Goal: Task Accomplishment & Management: Manage account settings

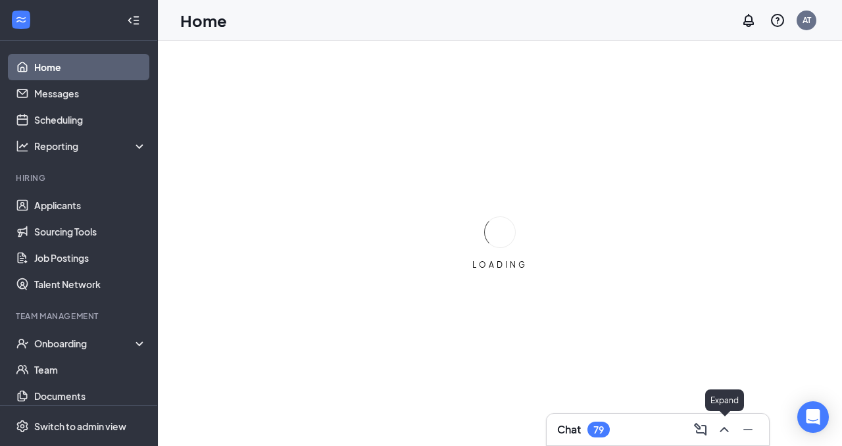
click at [720, 426] on icon "ChevronUp" at bounding box center [725, 430] width 16 height 16
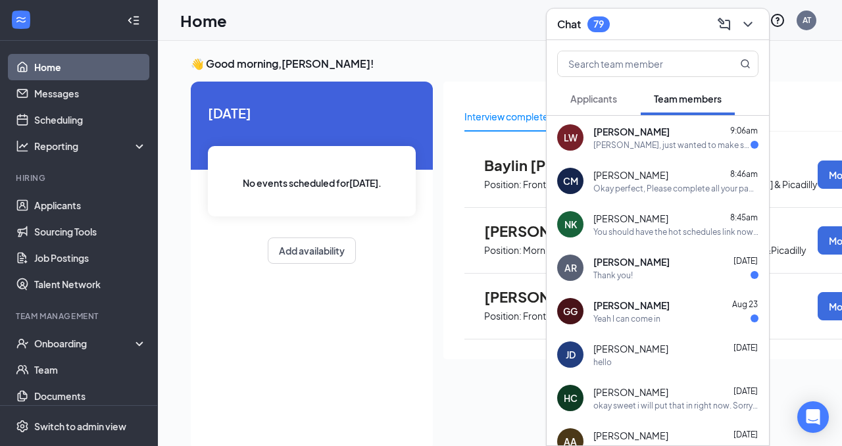
click at [719, 132] on div "[PERSON_NAME] 9:06am" at bounding box center [676, 131] width 165 height 13
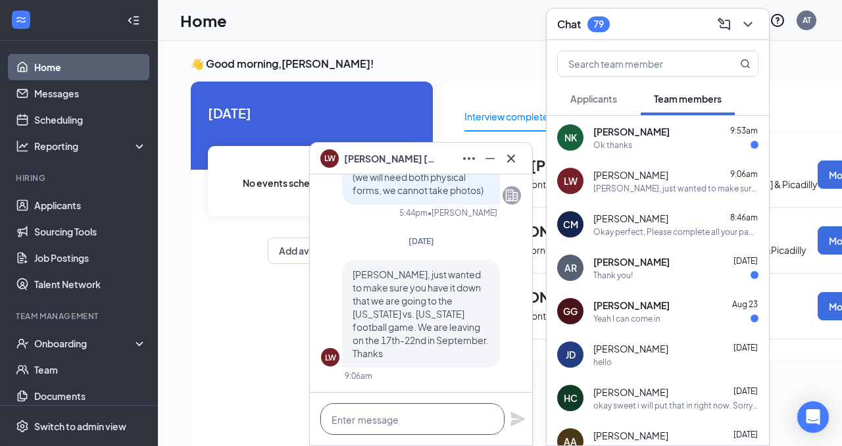
click at [384, 418] on textarea at bounding box center [412, 419] width 184 height 32
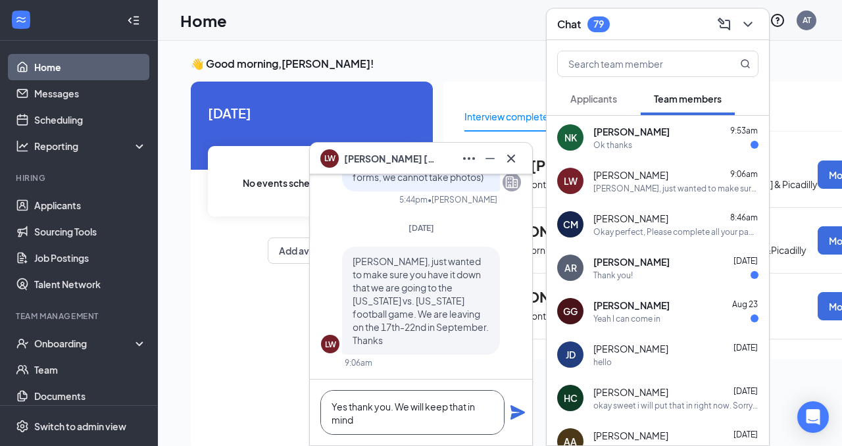
type textarea "Yes thank you. We will keep that in mind"
click at [515, 415] on icon "Plane" at bounding box center [518, 412] width 14 height 14
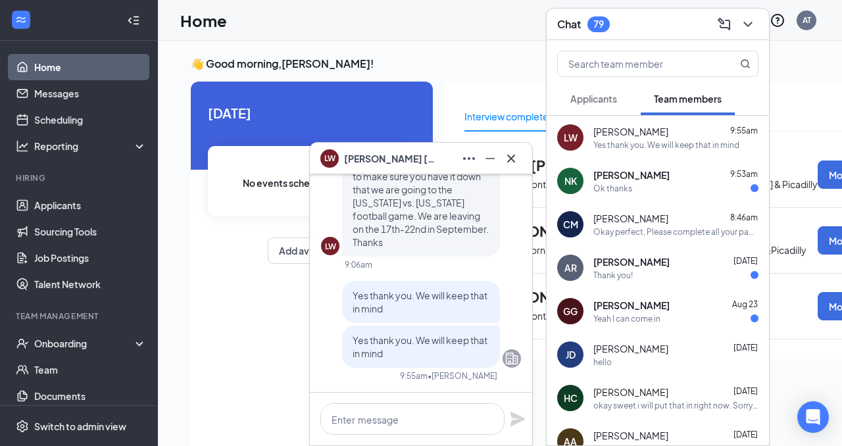
click at [706, 188] on div "Ok thanks" at bounding box center [676, 188] width 165 height 11
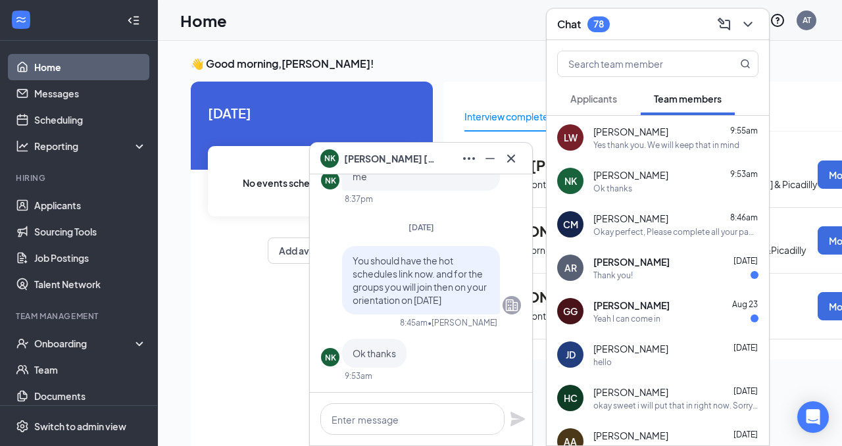
click at [682, 266] on div "[PERSON_NAME] [DATE]" at bounding box center [676, 261] width 165 height 13
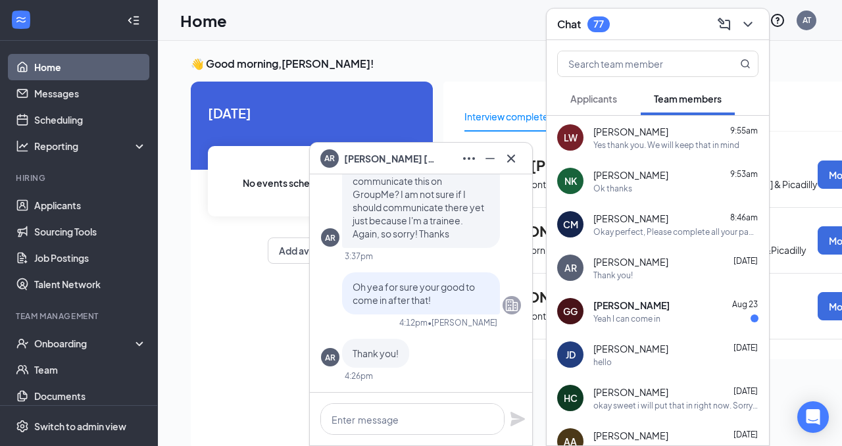
click at [674, 314] on div "Yeah I can come in" at bounding box center [676, 318] width 165 height 11
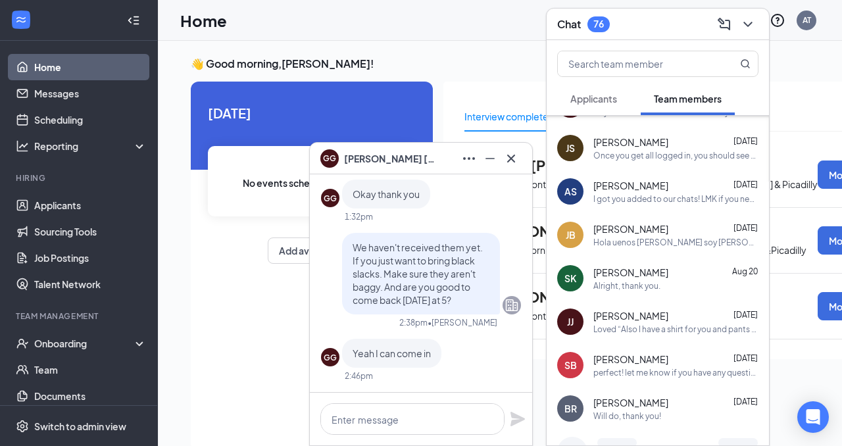
scroll to position [557, 0]
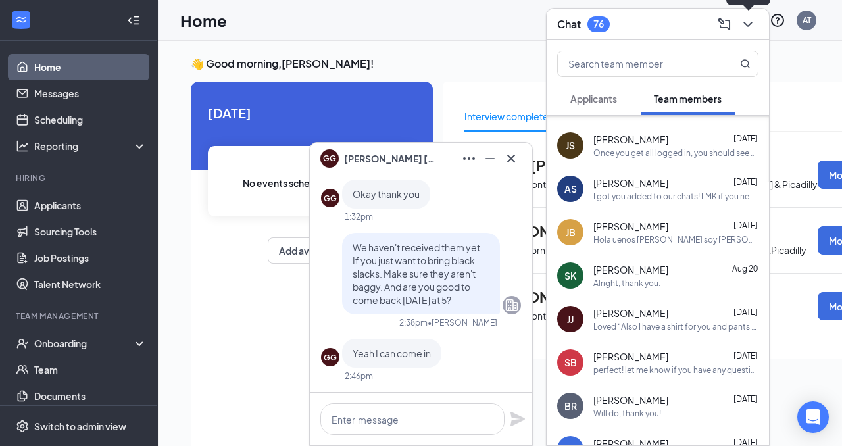
click at [742, 20] on icon "ChevronDown" at bounding box center [748, 24] width 16 height 16
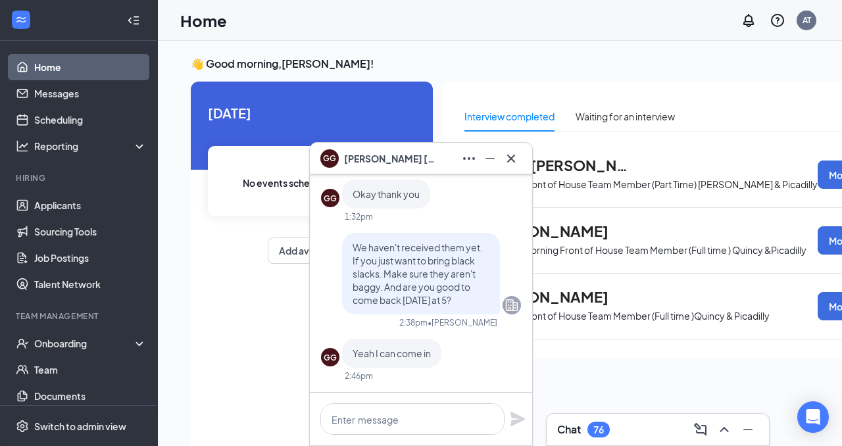
scroll to position [0, 0]
click at [517, 156] on icon "Cross" at bounding box center [511, 159] width 16 height 16
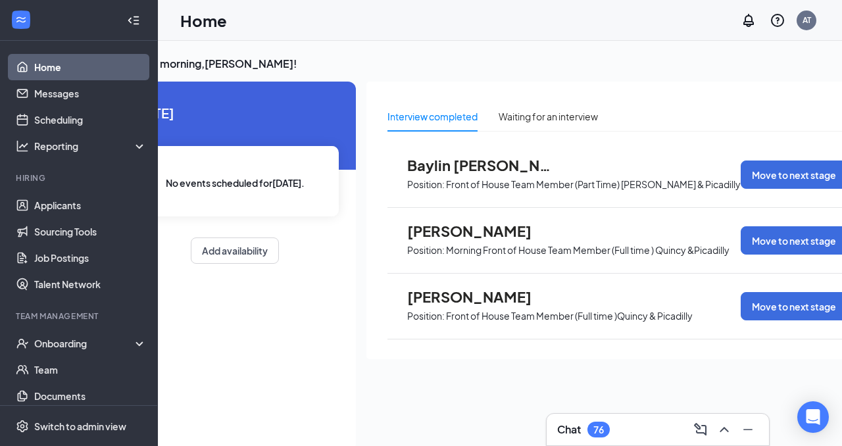
scroll to position [0, 99]
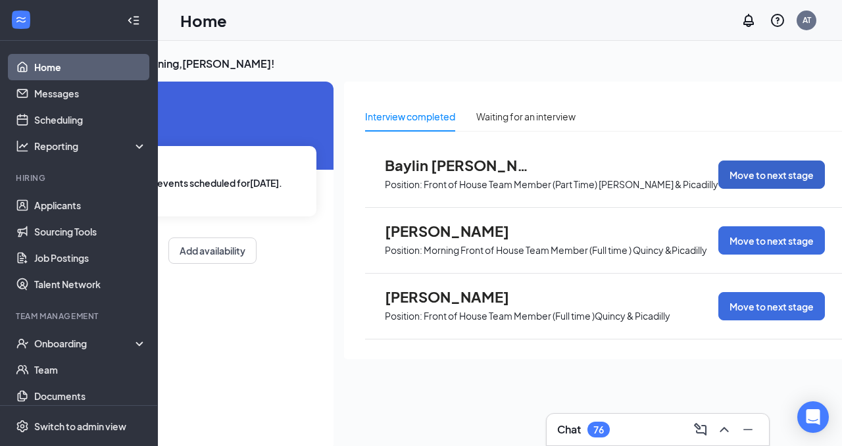
click at [794, 162] on button "Move to next stage" at bounding box center [772, 175] width 107 height 28
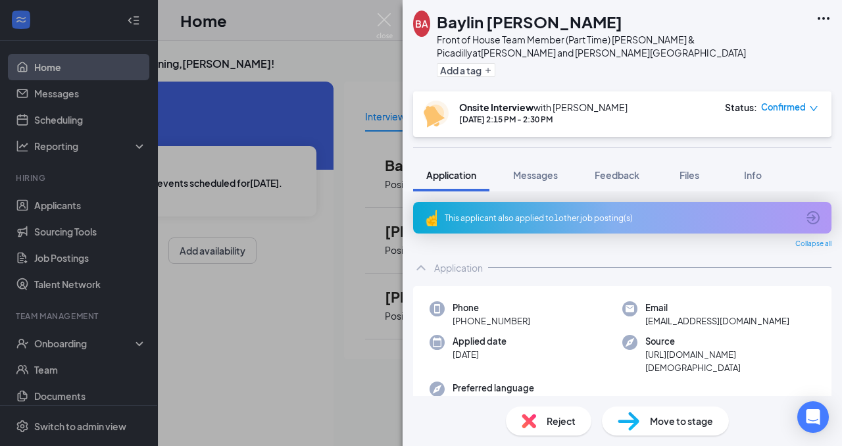
click at [537, 416] on div "Reject" at bounding box center [549, 421] width 86 height 29
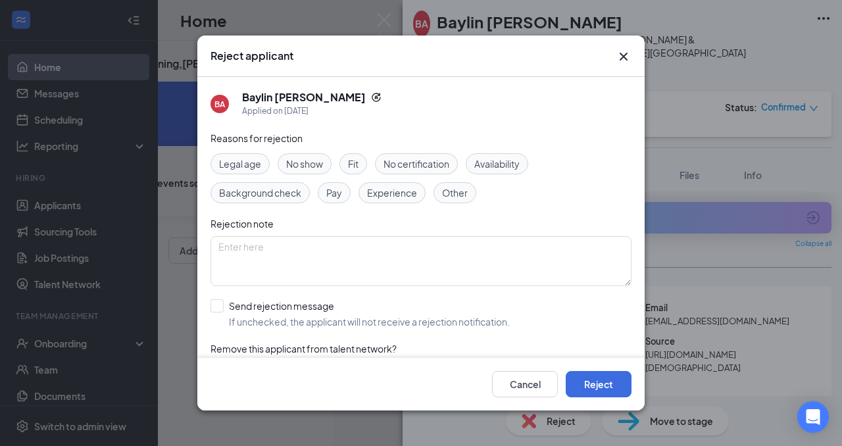
scroll to position [38, 0]
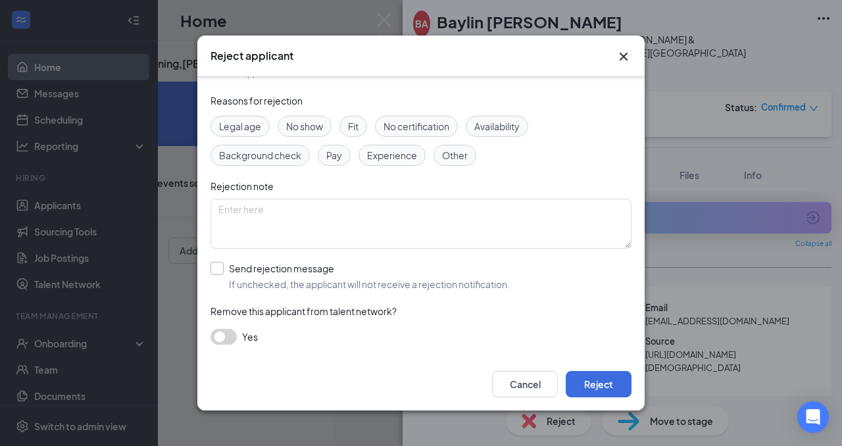
click at [218, 263] on input "Send rejection message If unchecked, the applicant will not receive a rejection…" at bounding box center [360, 276] width 299 height 29
checkbox input "true"
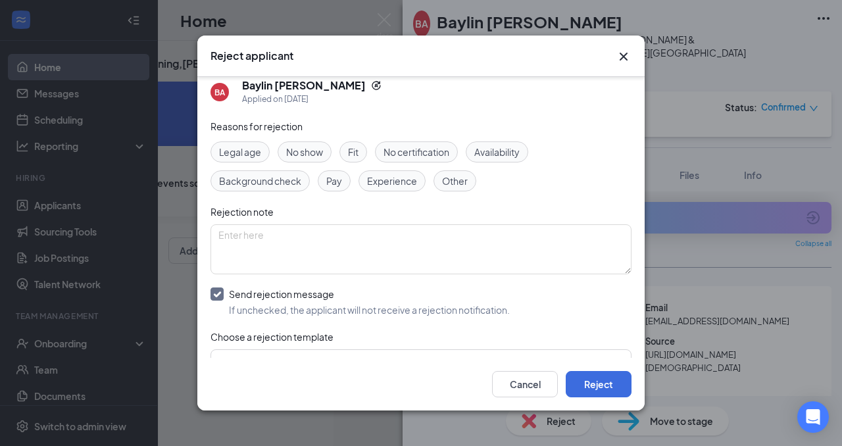
scroll to position [111, 0]
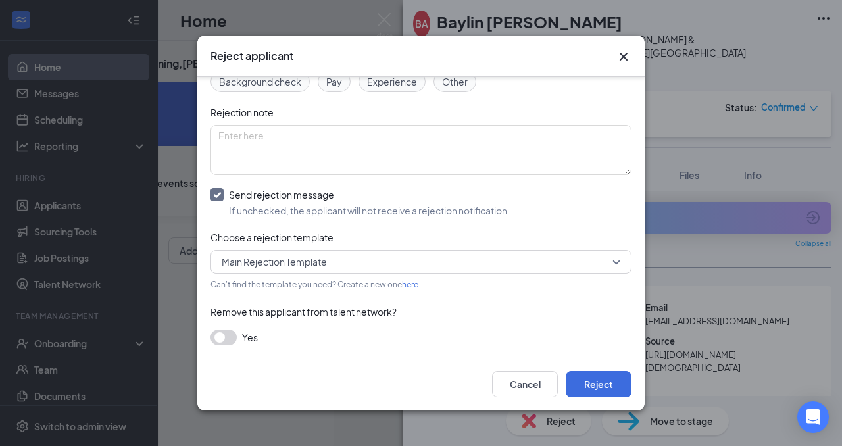
click at [217, 339] on button "button" at bounding box center [224, 338] width 26 height 16
click at [605, 388] on button "Reject" at bounding box center [599, 384] width 66 height 26
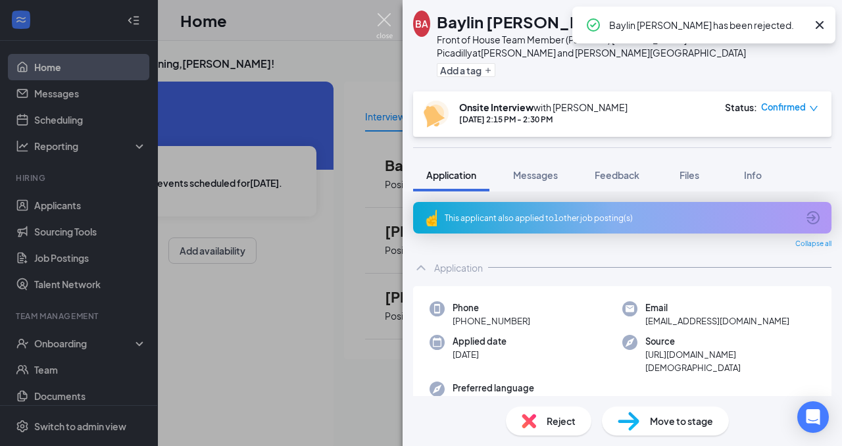
click at [385, 20] on img at bounding box center [384, 26] width 16 height 26
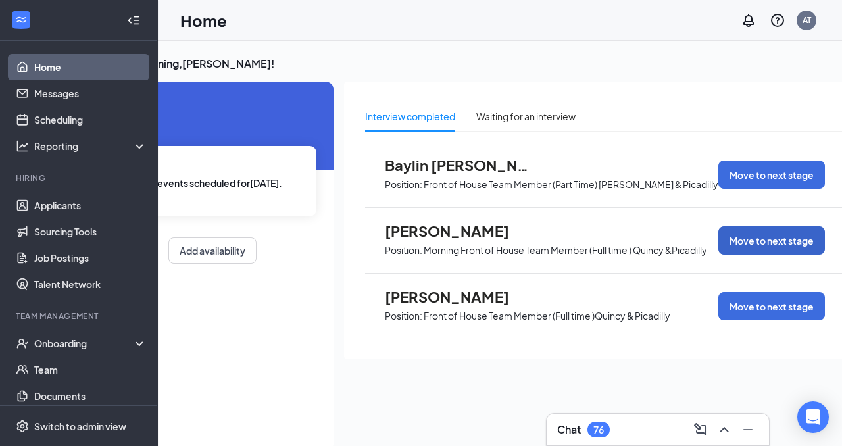
click at [740, 240] on button "Move to next stage" at bounding box center [772, 240] width 107 height 28
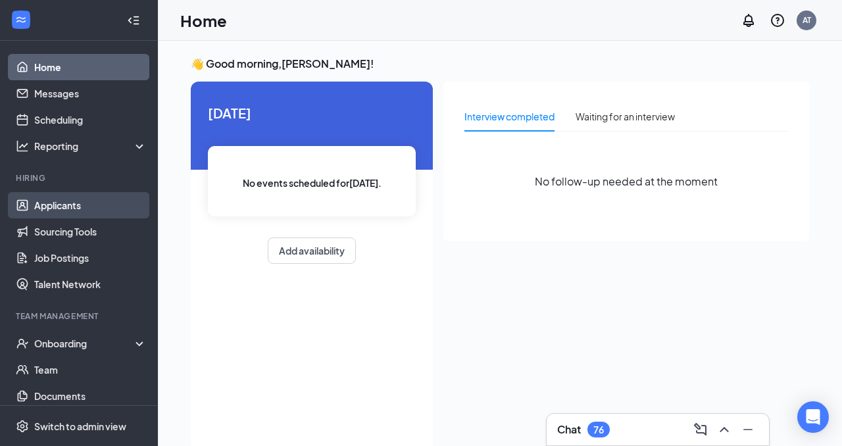
click at [75, 210] on link "Applicants" at bounding box center [90, 205] width 113 height 26
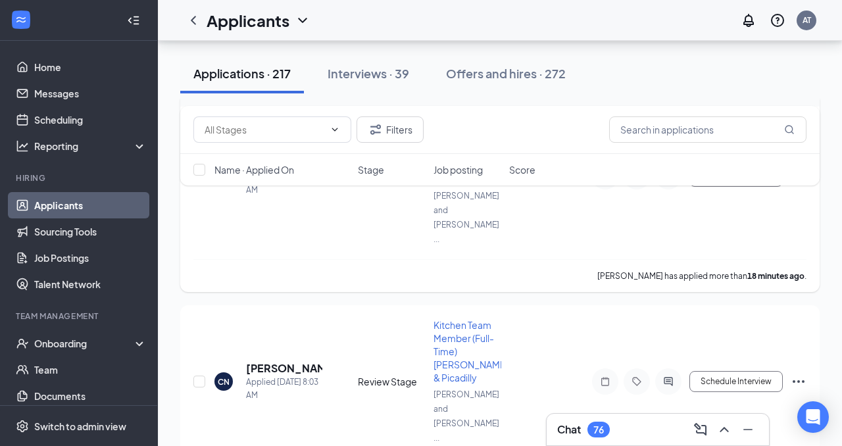
scroll to position [185, 0]
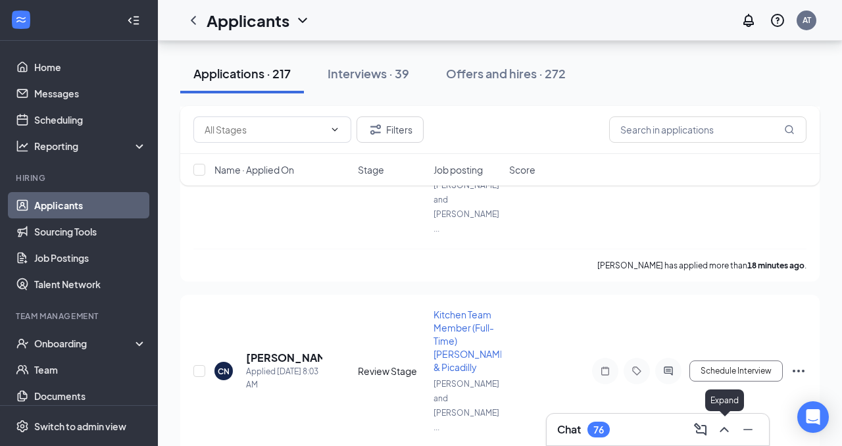
click at [723, 427] on icon "ChevronUp" at bounding box center [725, 430] width 16 height 16
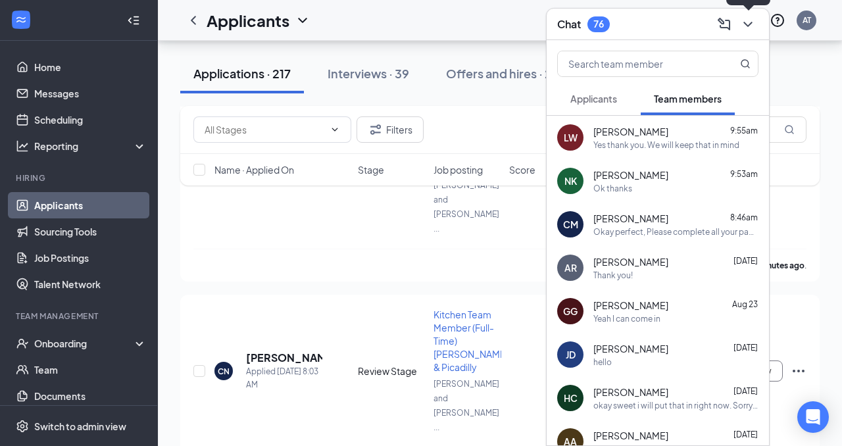
click at [742, 24] on icon "ChevronDown" at bounding box center [748, 24] width 16 height 16
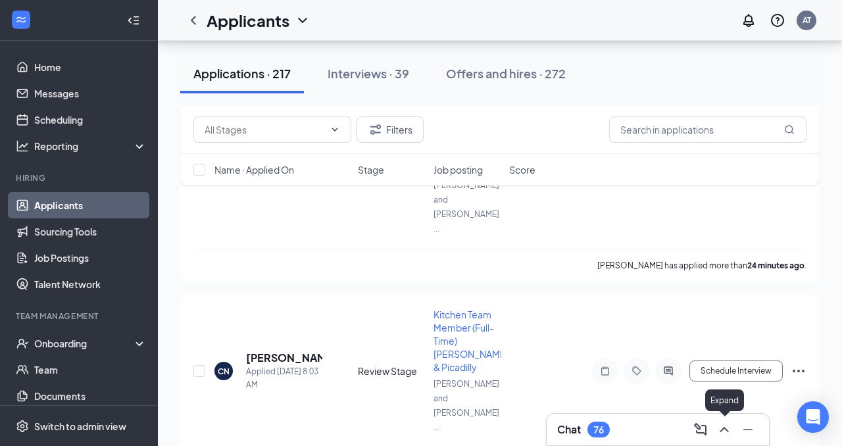
click at [720, 425] on icon "ChevronUp" at bounding box center [725, 430] width 16 height 16
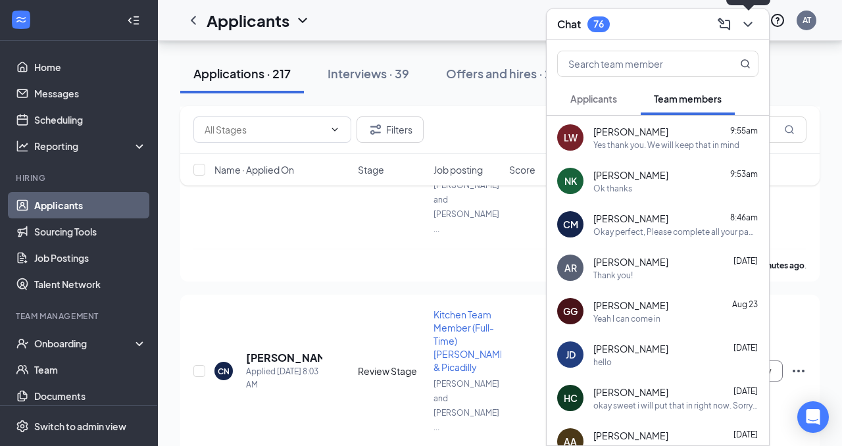
click at [748, 27] on icon "ChevronDown" at bounding box center [748, 24] width 16 height 16
